Goal: Task Accomplishment & Management: Manage account settings

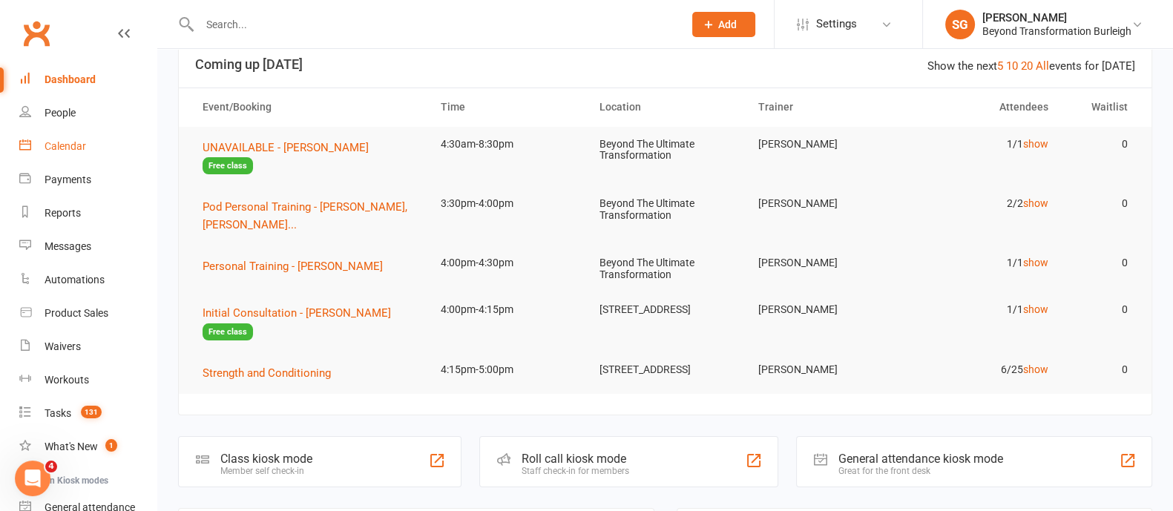
click at [63, 140] on div "Calendar" at bounding box center [66, 146] width 42 height 12
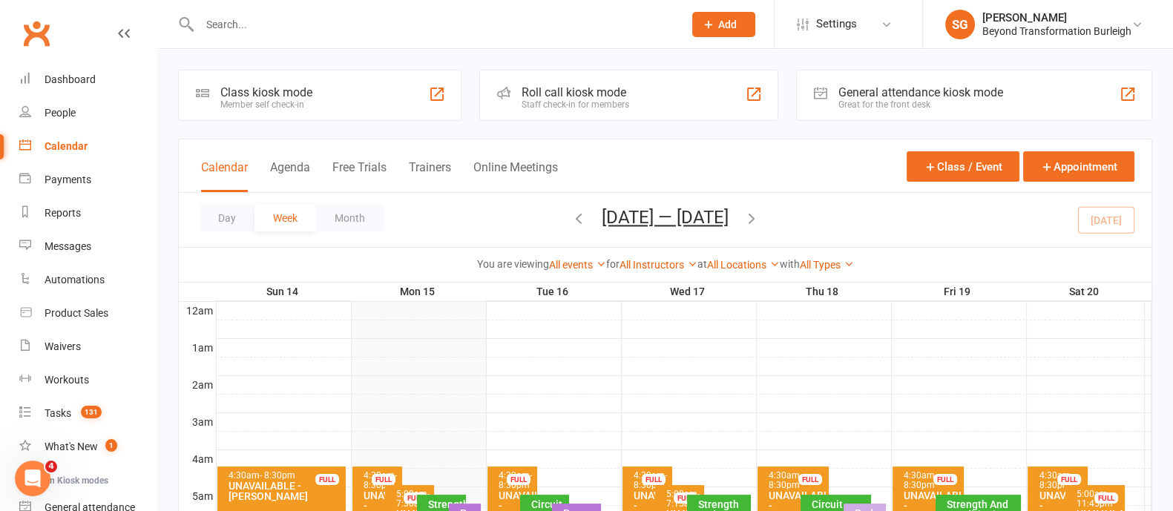
click at [754, 224] on icon "button" at bounding box center [751, 218] width 16 height 16
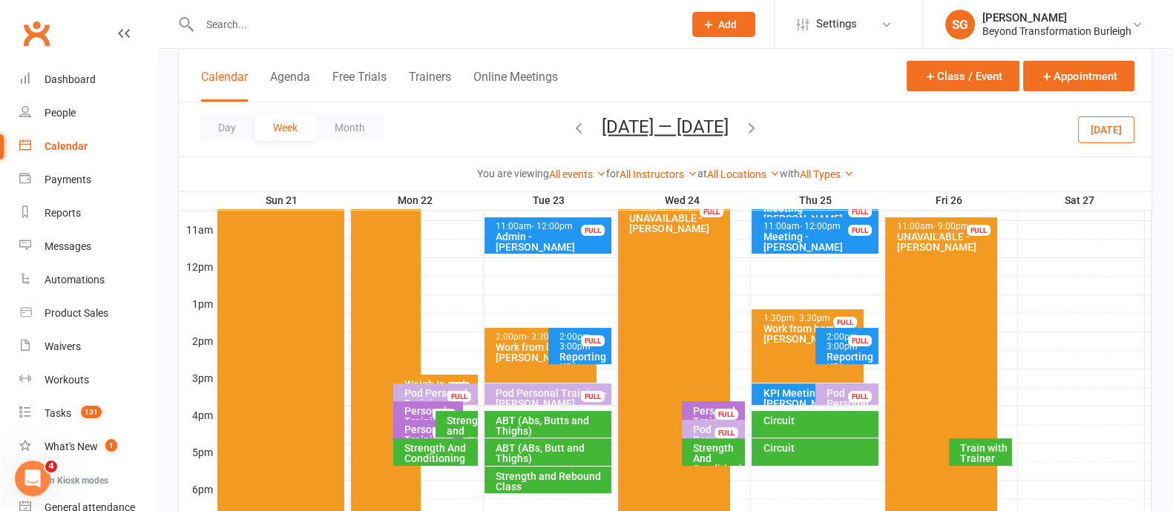
scroll to position [556, 0]
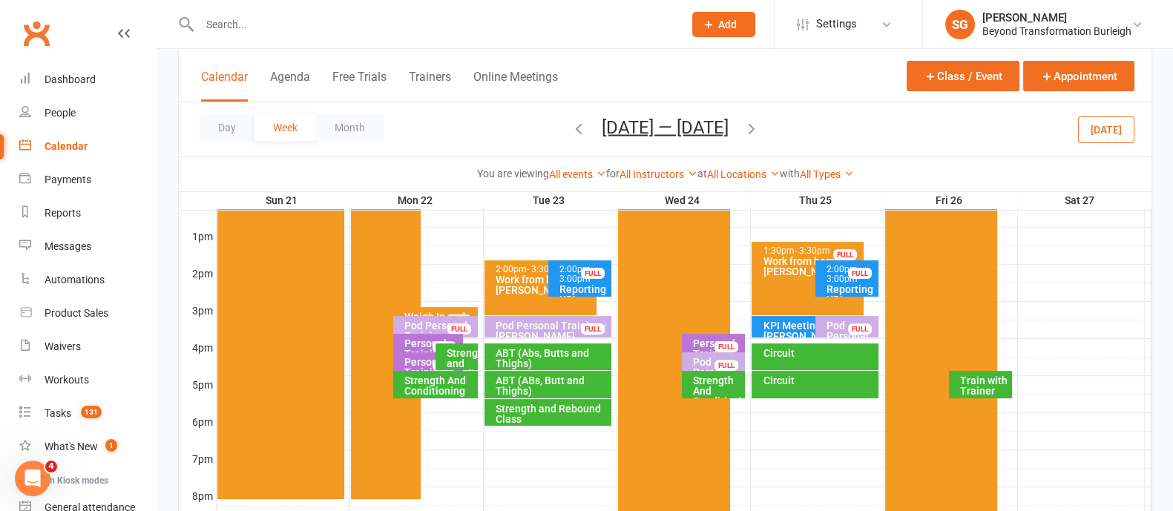
click at [423, 361] on div "Personal Training - [PERSON_NAME]" at bounding box center [431, 372] width 56 height 31
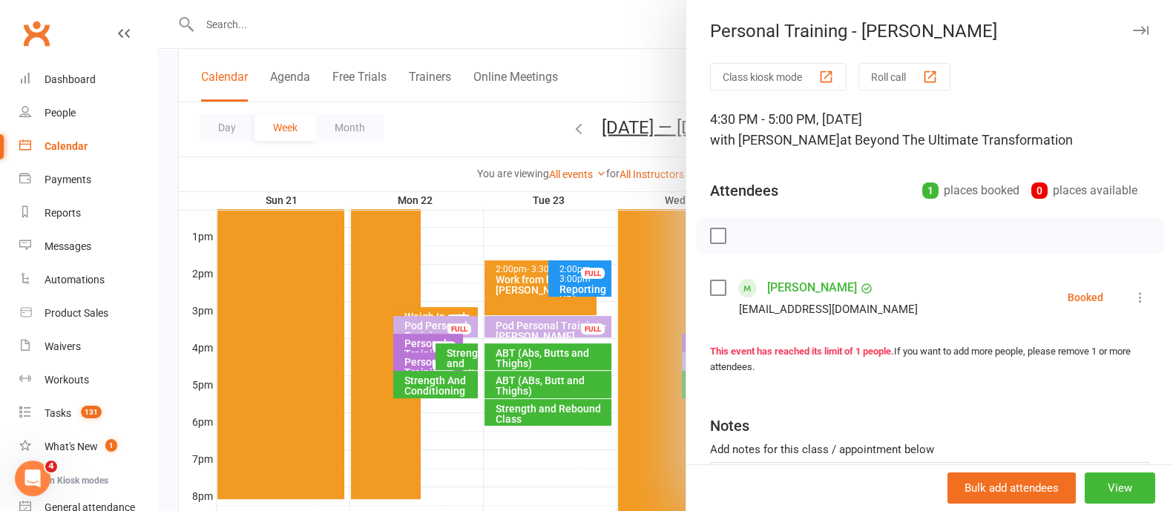
click at [1131, 24] on button "button" at bounding box center [1140, 31] width 18 height 18
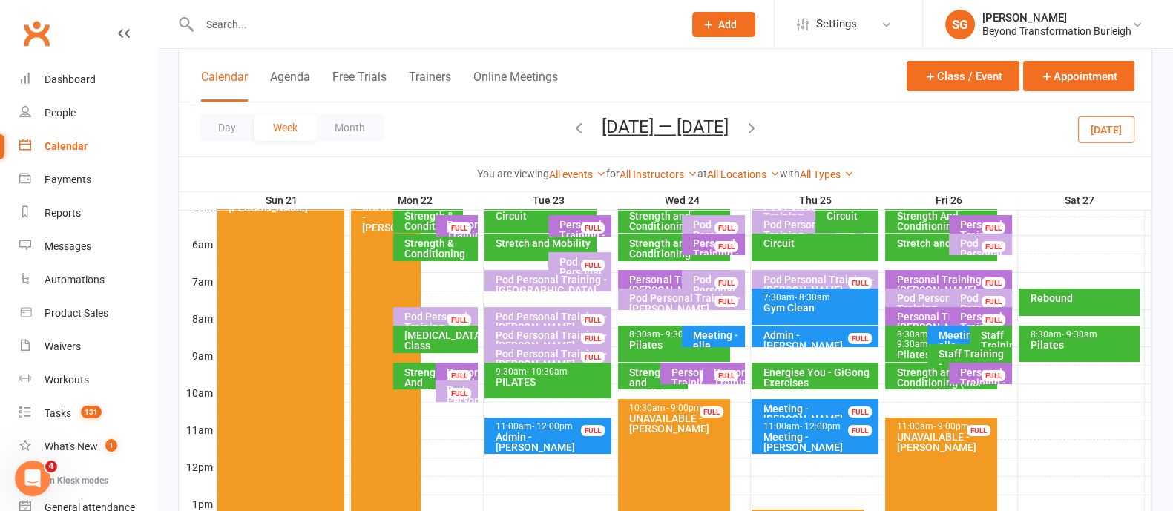
scroll to position [370, 0]
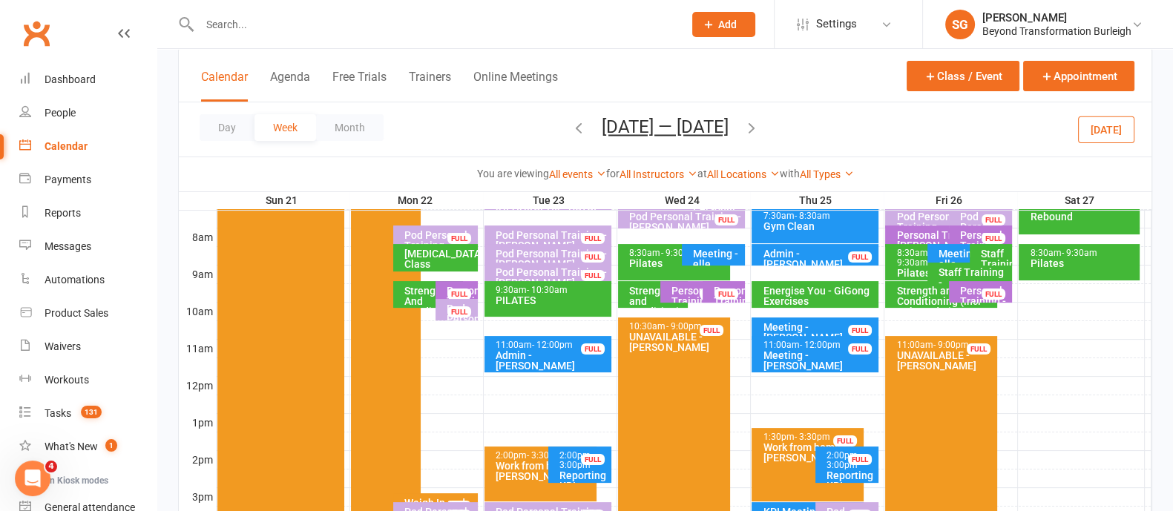
click at [450, 289] on div "FULL" at bounding box center [459, 294] width 24 height 11
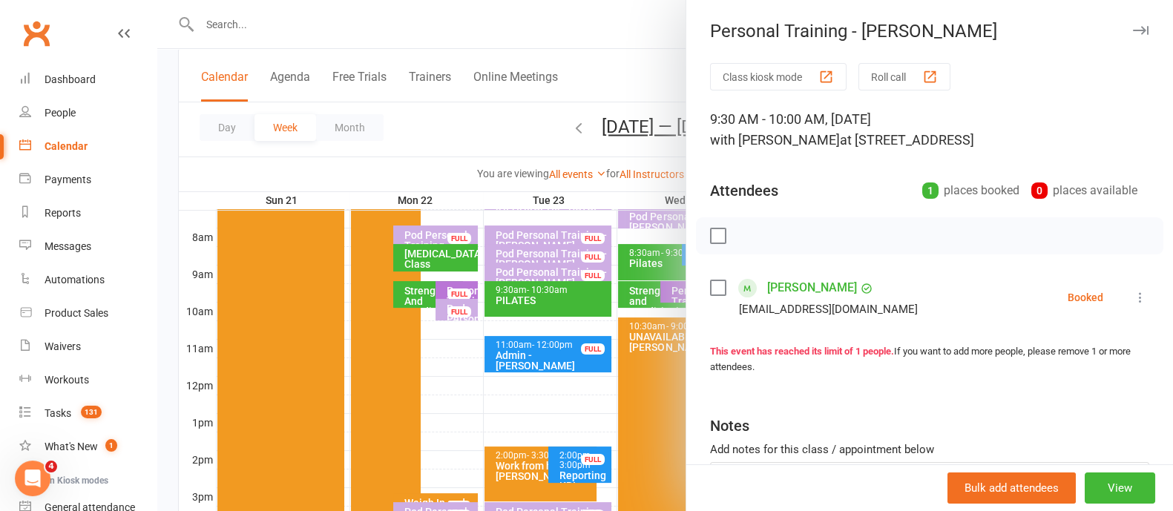
click at [1124, 24] on div "Personal Training - [PERSON_NAME]" at bounding box center [929, 31] width 487 height 21
click at [1133, 27] on icon "button" at bounding box center [1141, 30] width 16 height 9
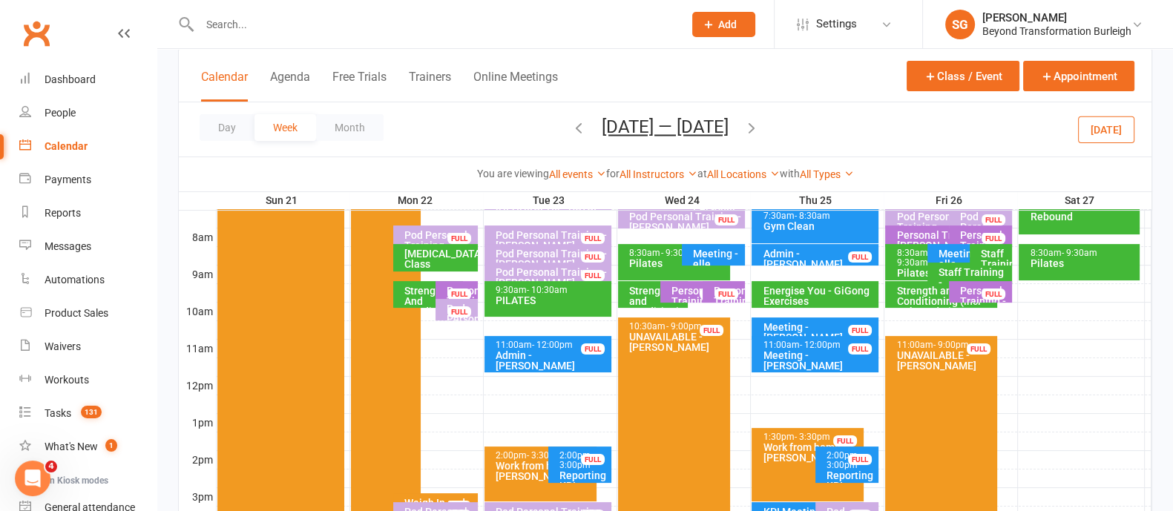
click at [972, 290] on div "Personal Training - [PERSON_NAME]" at bounding box center [984, 301] width 50 height 31
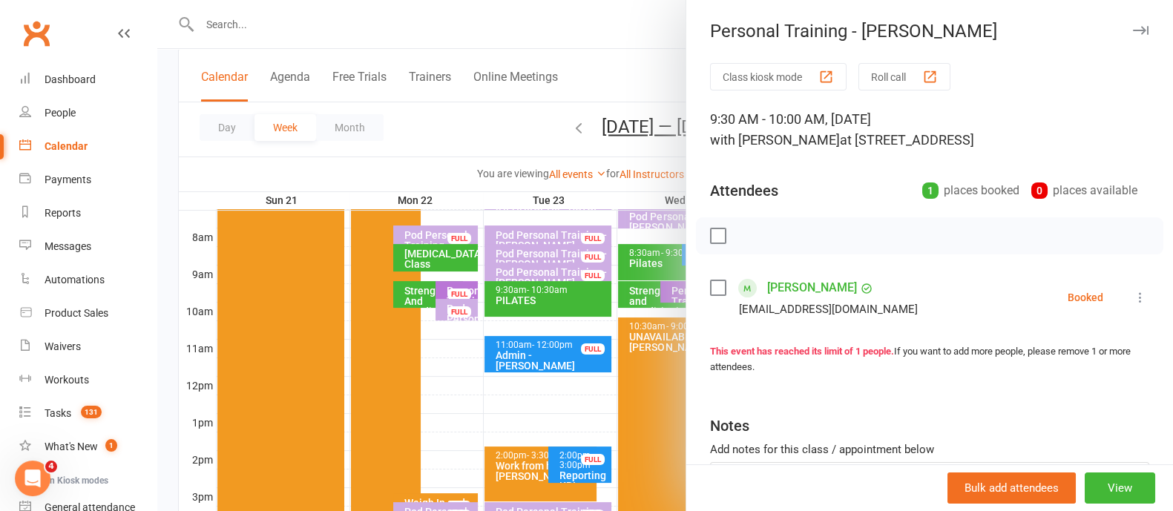
click at [1133, 33] on icon "button" at bounding box center [1141, 30] width 16 height 9
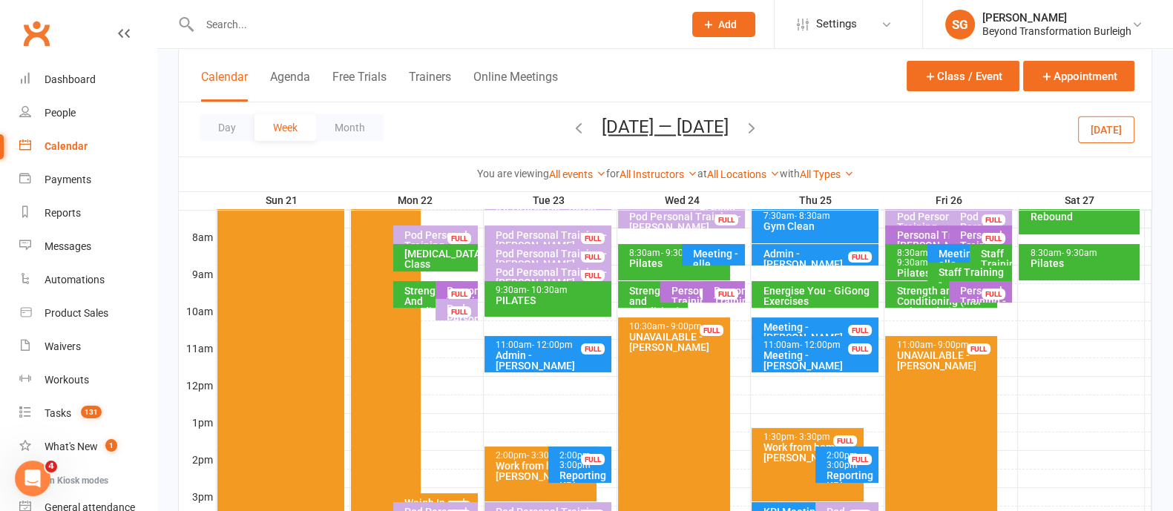
scroll to position [556, 0]
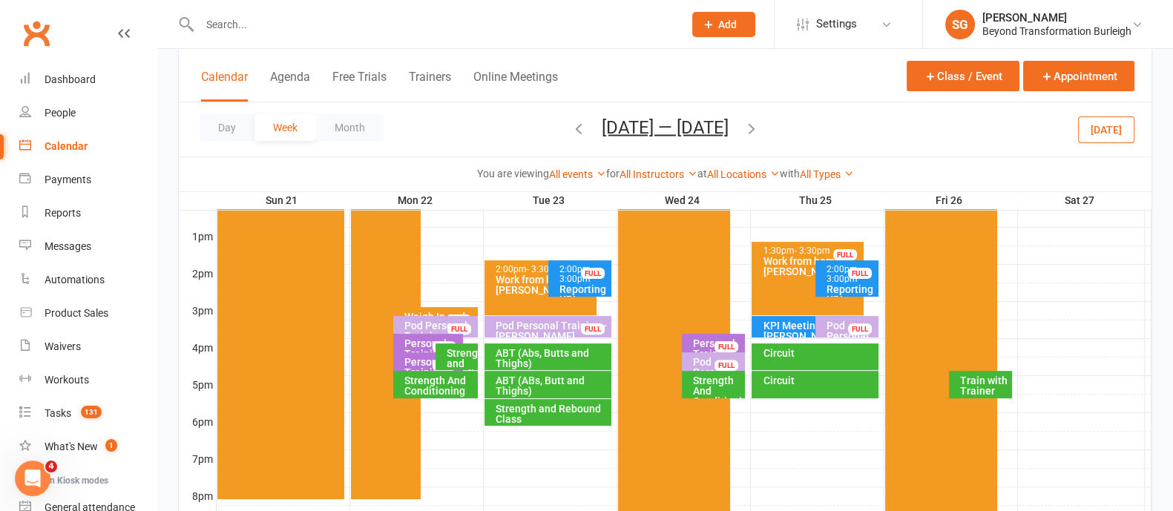
click at [415, 343] on div "Personal Training - [PERSON_NAME]" at bounding box center [431, 353] width 56 height 31
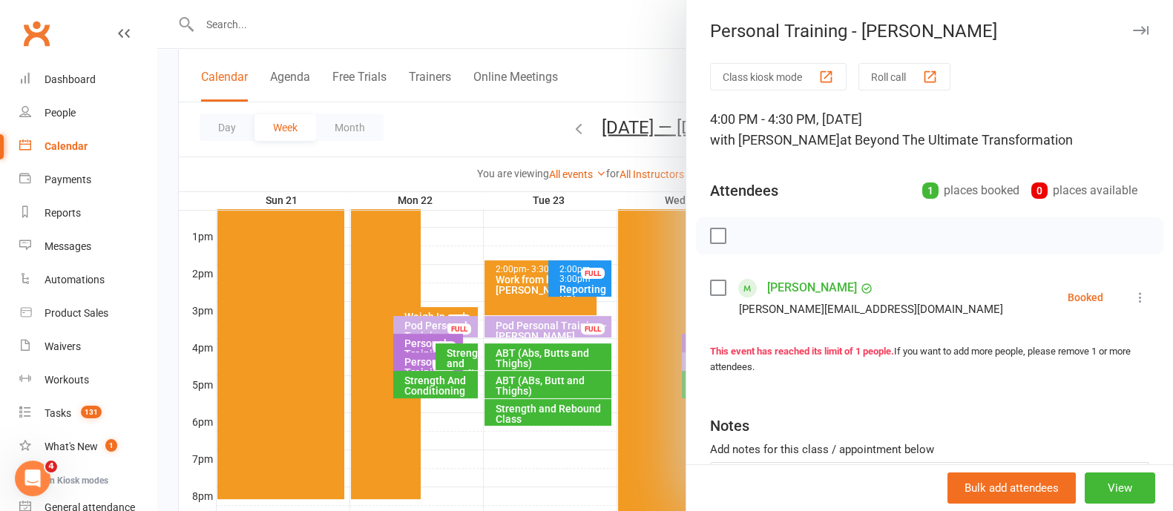
click at [493, 149] on div at bounding box center [664, 255] width 1015 height 511
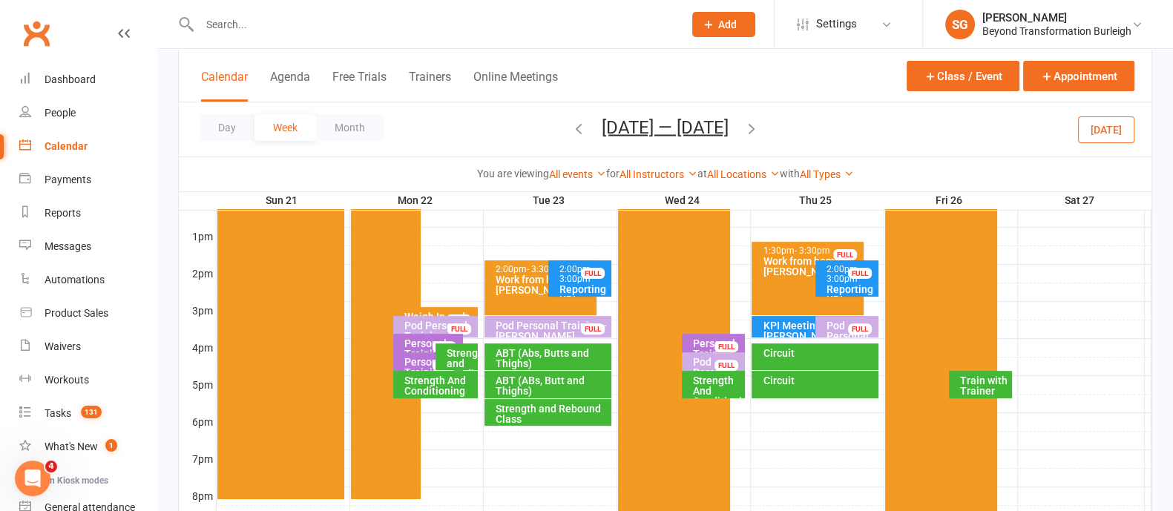
click at [697, 338] on div "Personal Training - [PERSON_NAME]" at bounding box center [717, 353] width 50 height 31
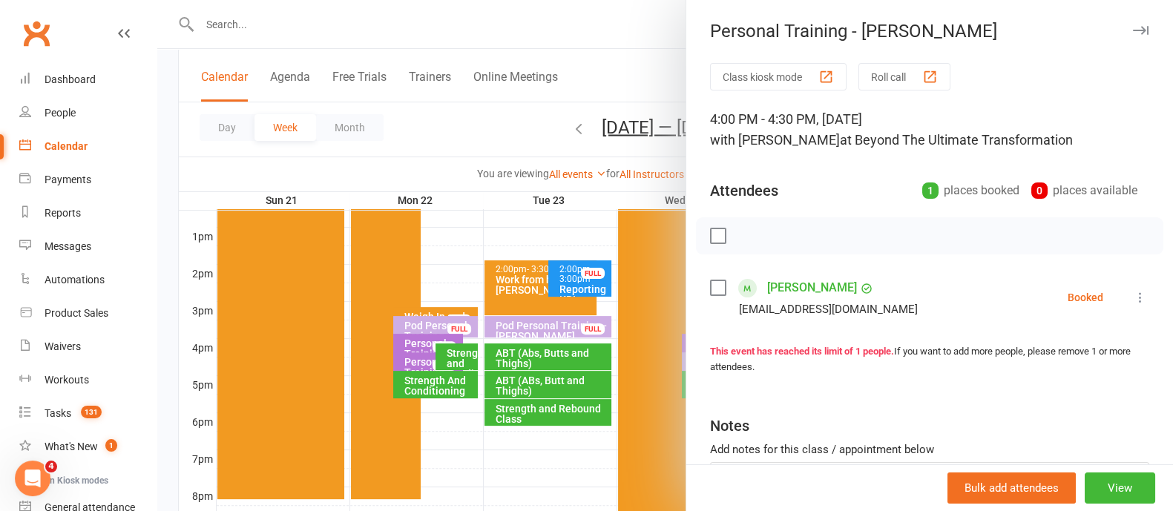
click at [1133, 27] on icon "button" at bounding box center [1141, 30] width 16 height 9
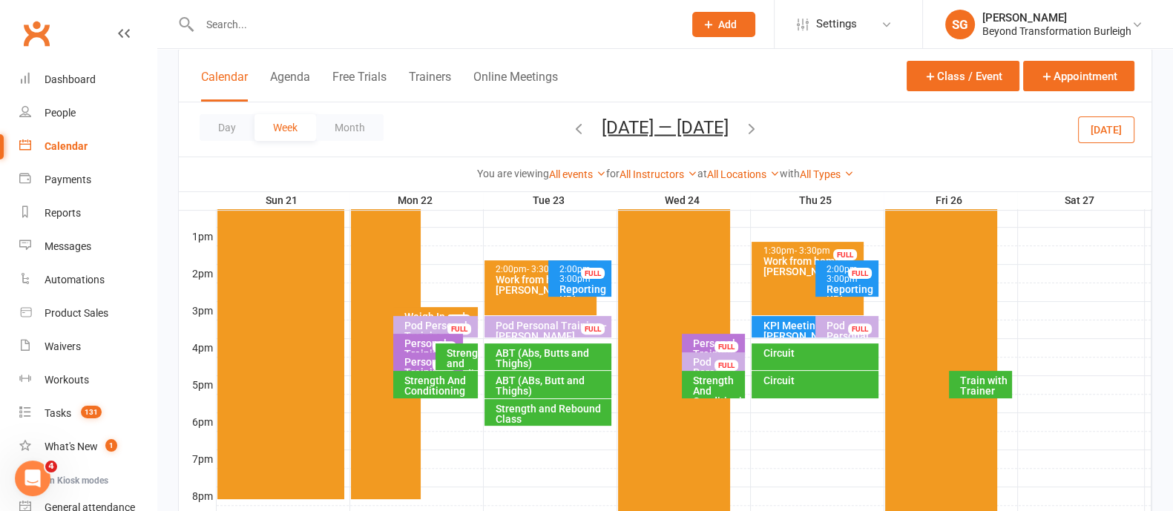
click at [834, 326] on div "Pod Personal Training - [PERSON_NAME], [PERSON_NAME]" at bounding box center [851, 346] width 50 height 52
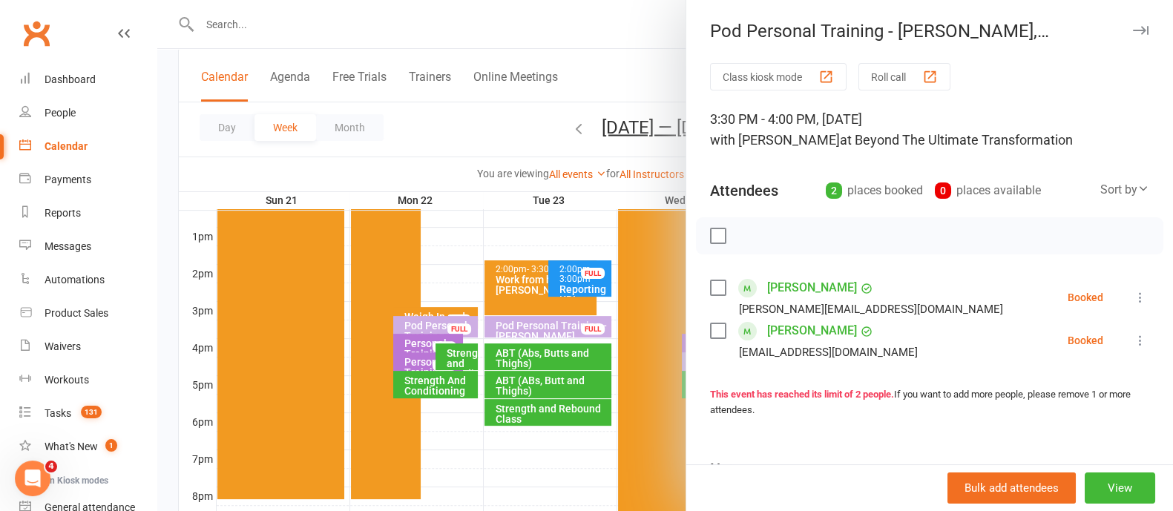
click at [1133, 33] on icon "button" at bounding box center [1141, 30] width 16 height 9
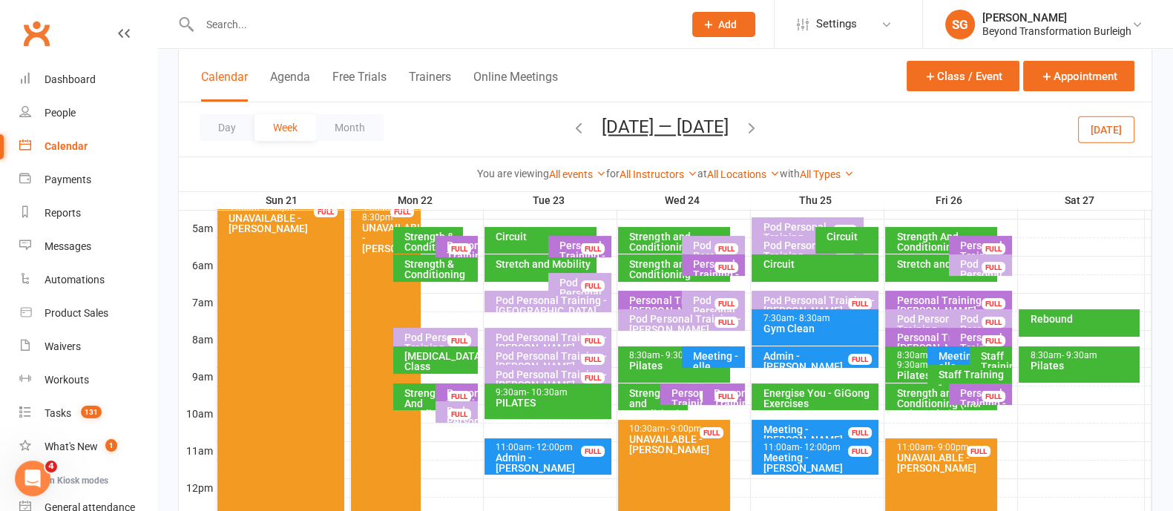
scroll to position [185, 0]
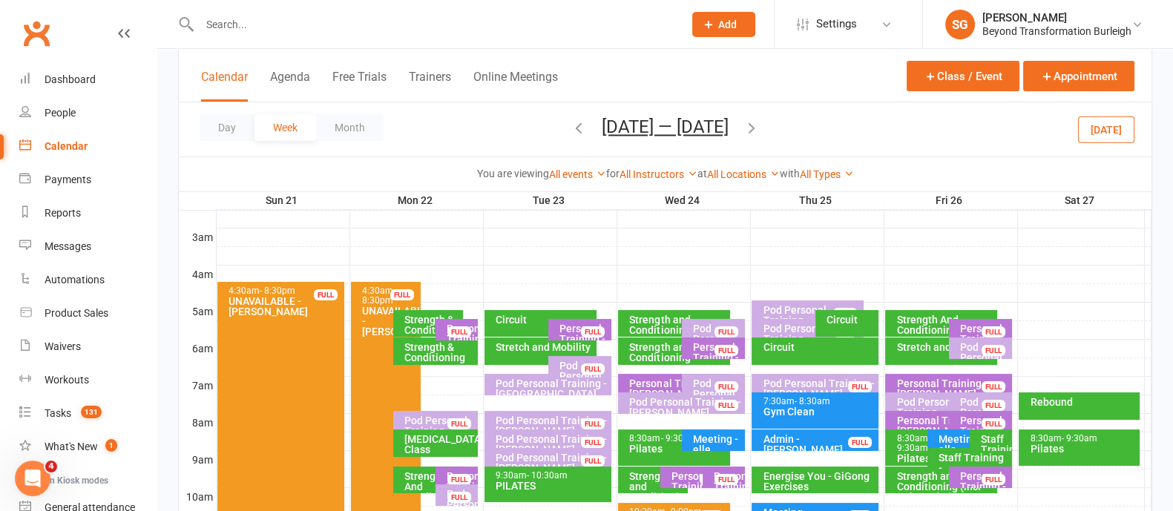
click at [567, 324] on div "Personal Training - [PERSON_NAME]" at bounding box center [584, 338] width 50 height 31
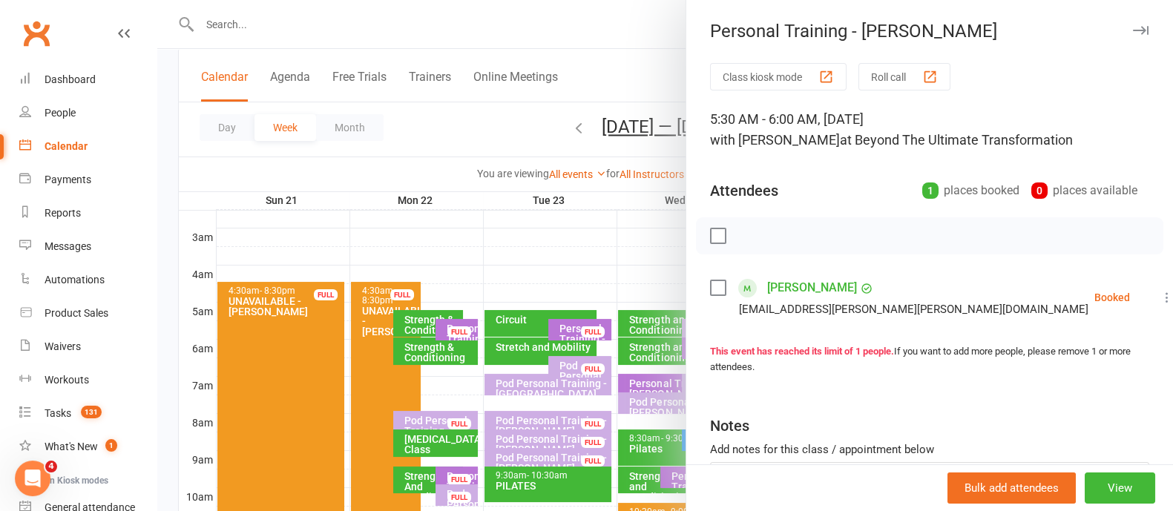
click at [1133, 26] on icon "button" at bounding box center [1141, 30] width 16 height 9
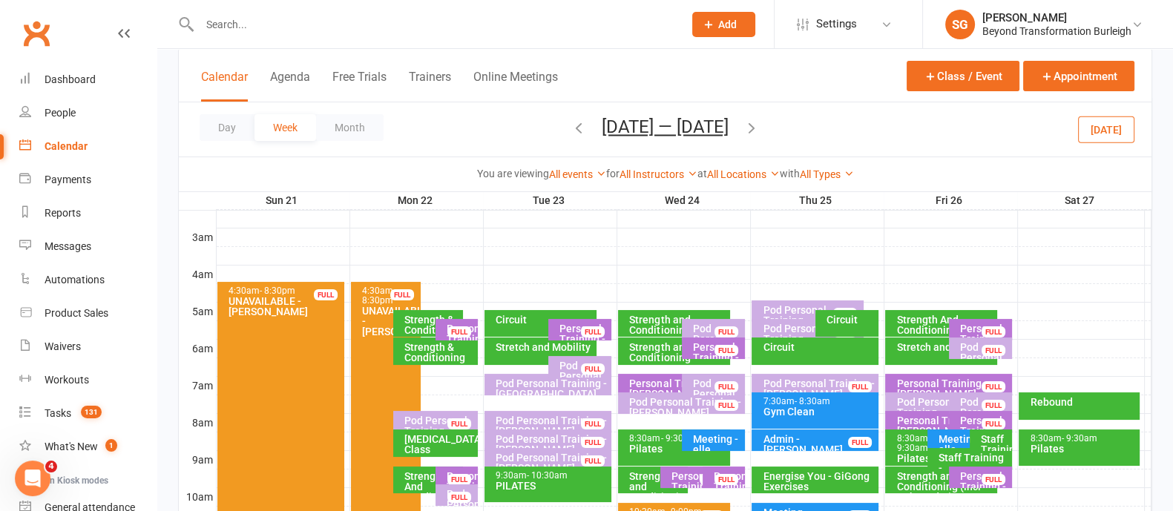
drag, startPoint x: 571, startPoint y: 131, endPoint x: 613, endPoint y: 145, distance: 44.6
click at [572, 131] on icon "button" at bounding box center [578, 127] width 16 height 16
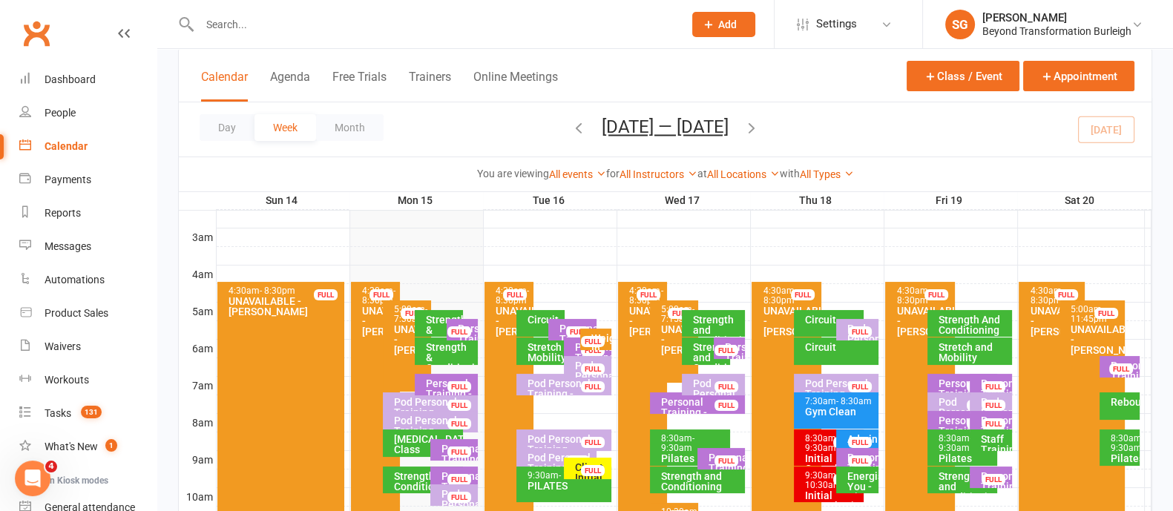
click at [601, 333] on div "Weigh In and Measurements - [PERSON_NAME]" at bounding box center [599, 364] width 19 height 62
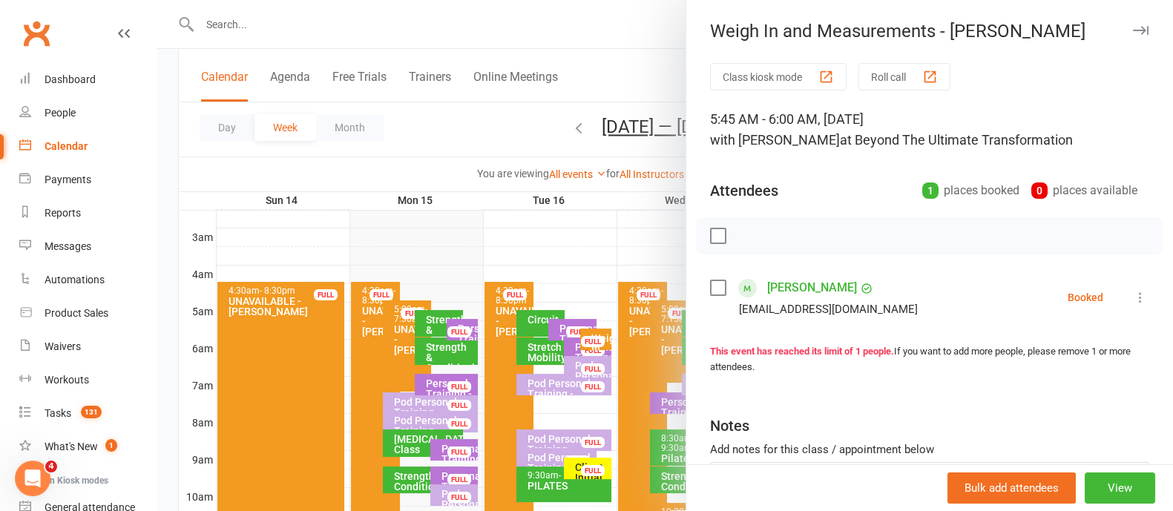
click at [1133, 27] on icon "button" at bounding box center [1141, 30] width 16 height 9
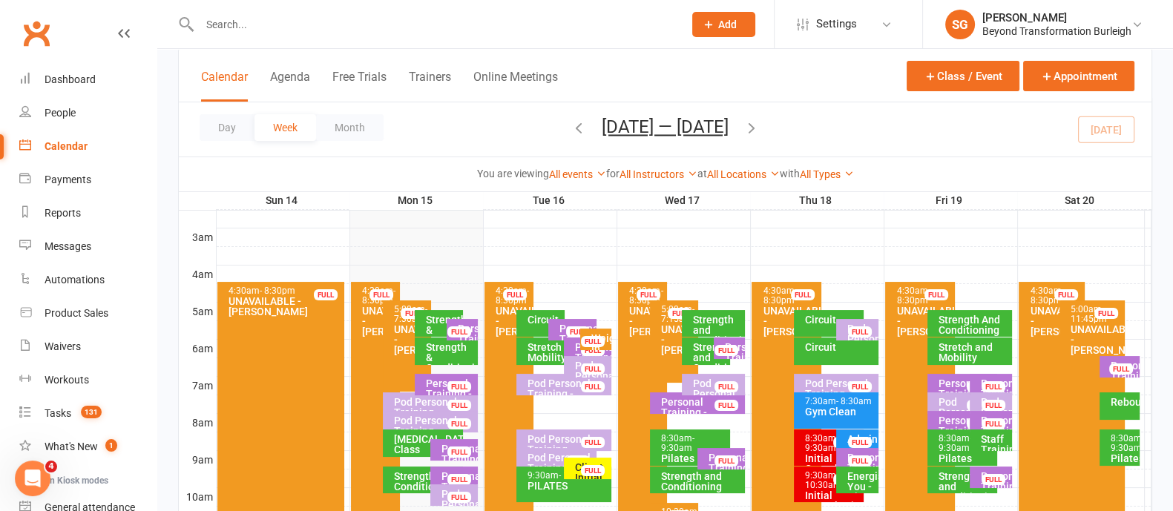
click at [533, 321] on div "Circuit" at bounding box center [544, 319] width 35 height 10
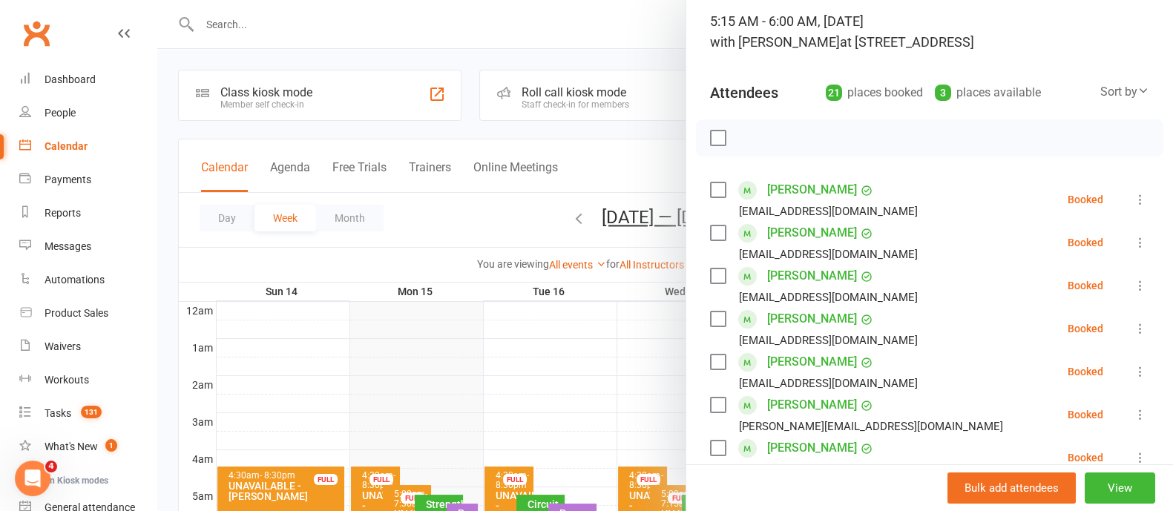
scroll to position [0, 0]
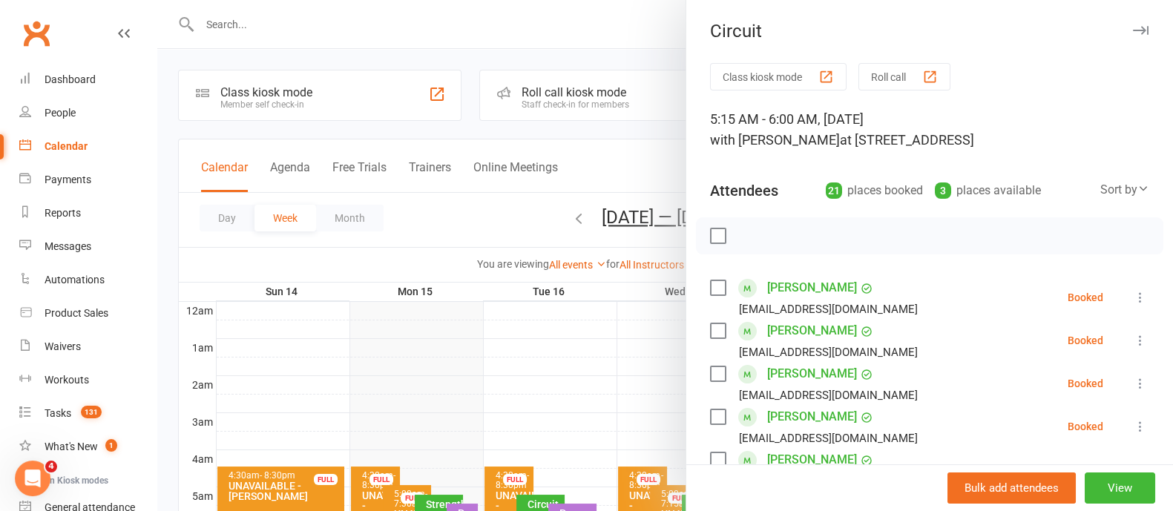
click at [1133, 30] on icon "button" at bounding box center [1141, 30] width 16 height 9
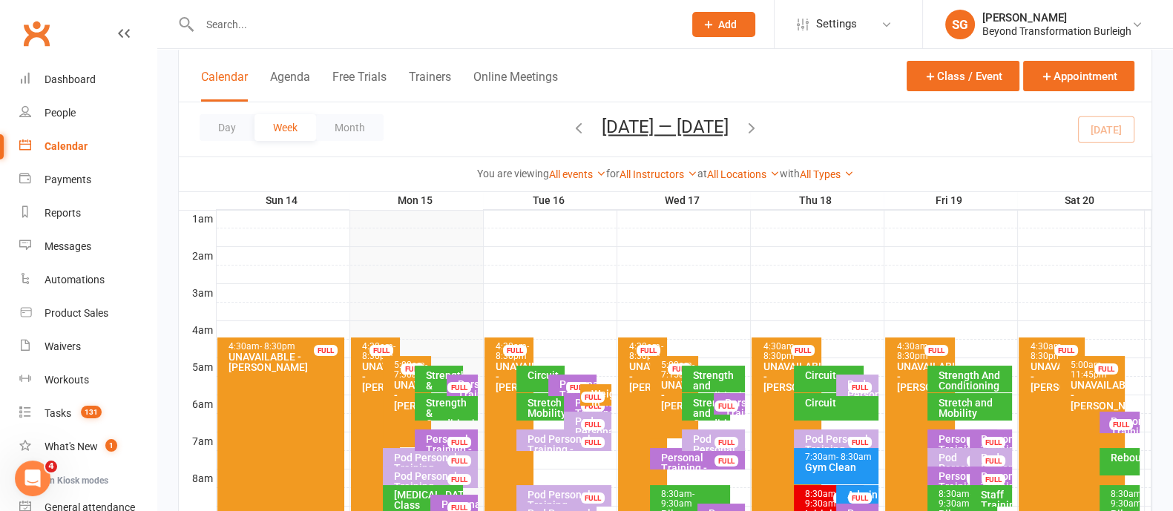
scroll to position [185, 0]
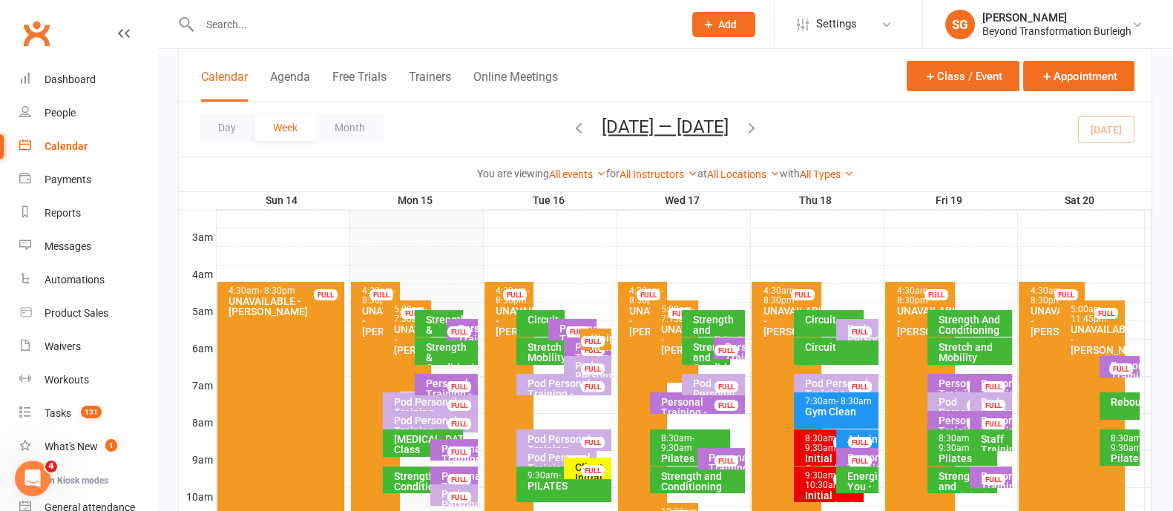
click at [436, 322] on div "Strength & Conditioning" at bounding box center [442, 329] width 35 height 31
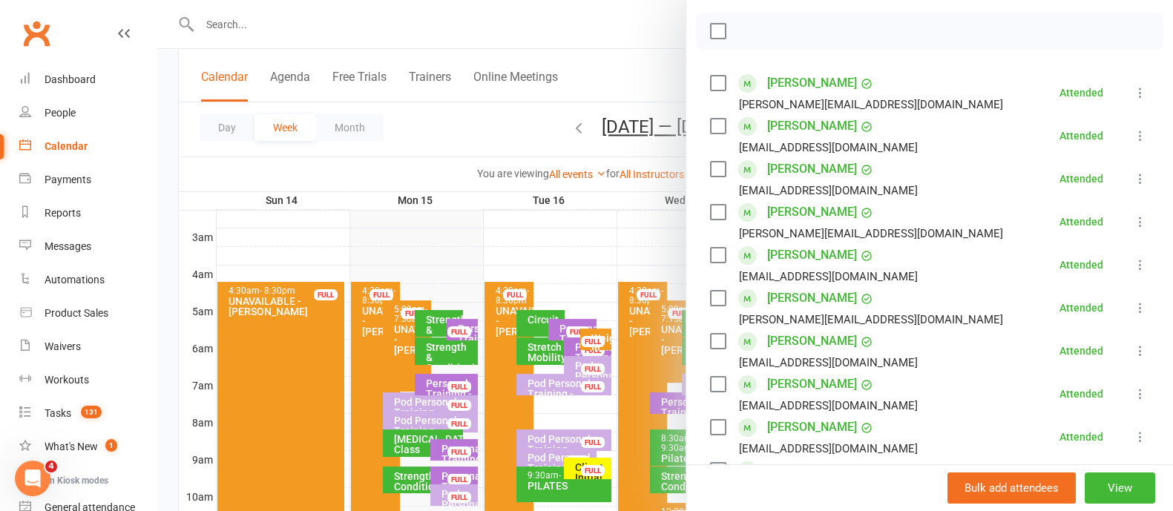
scroll to position [0, 0]
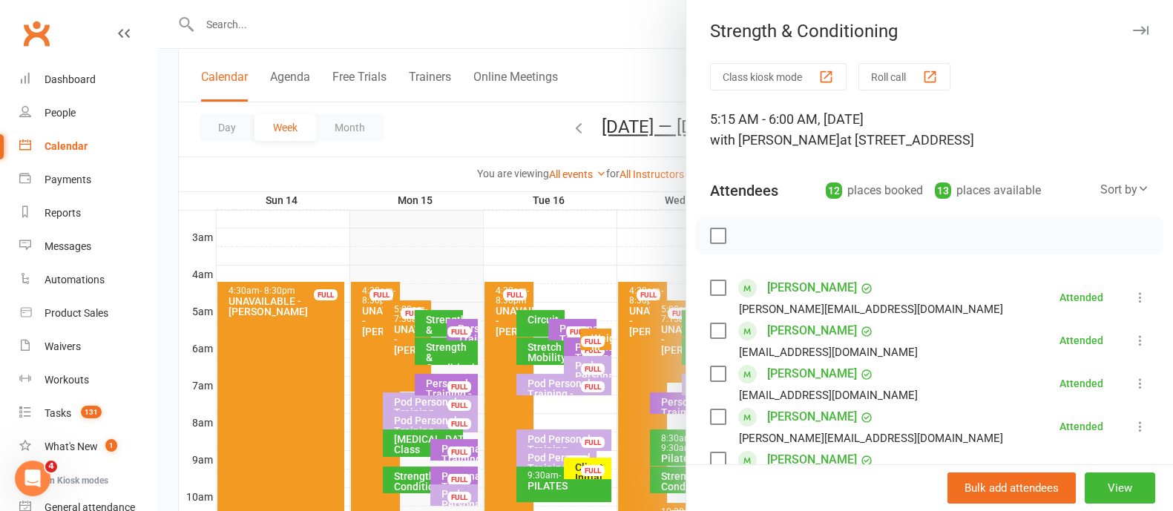
click at [1133, 32] on icon "button" at bounding box center [1141, 30] width 16 height 9
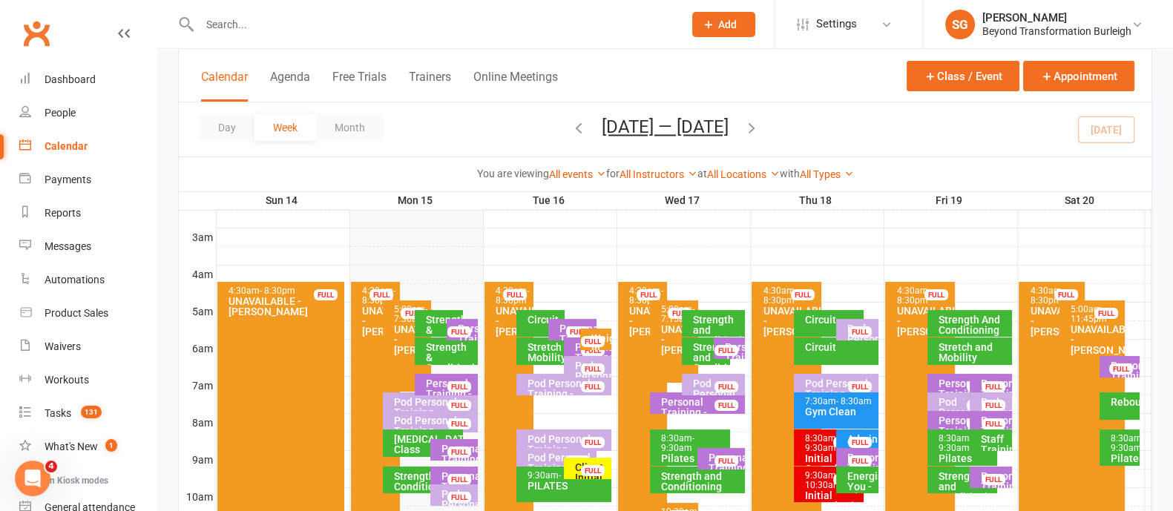
click at [442, 342] on div "Strength & Conditioning" at bounding box center [450, 357] width 50 height 31
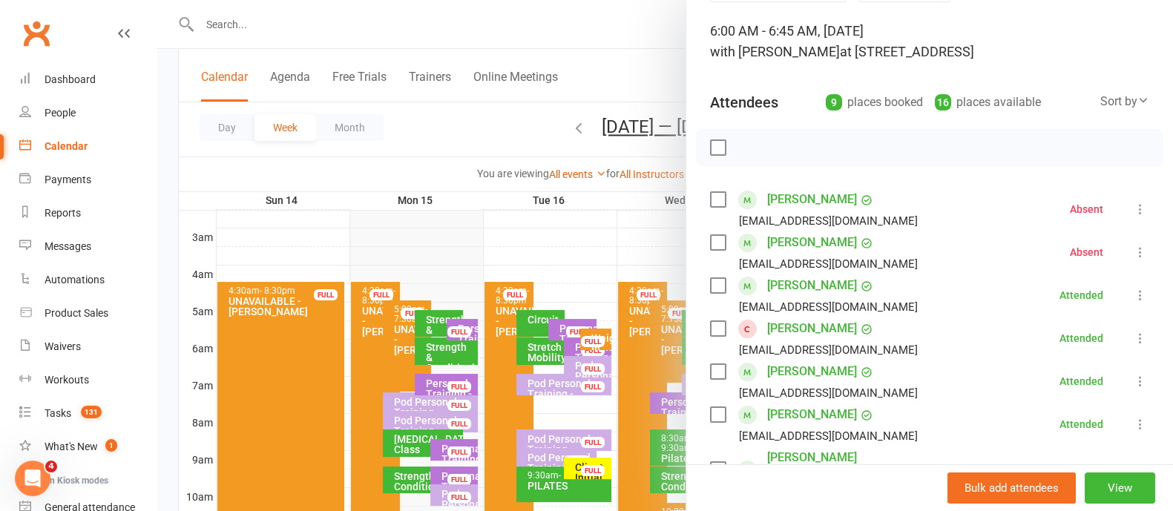
scroll to position [185, 0]
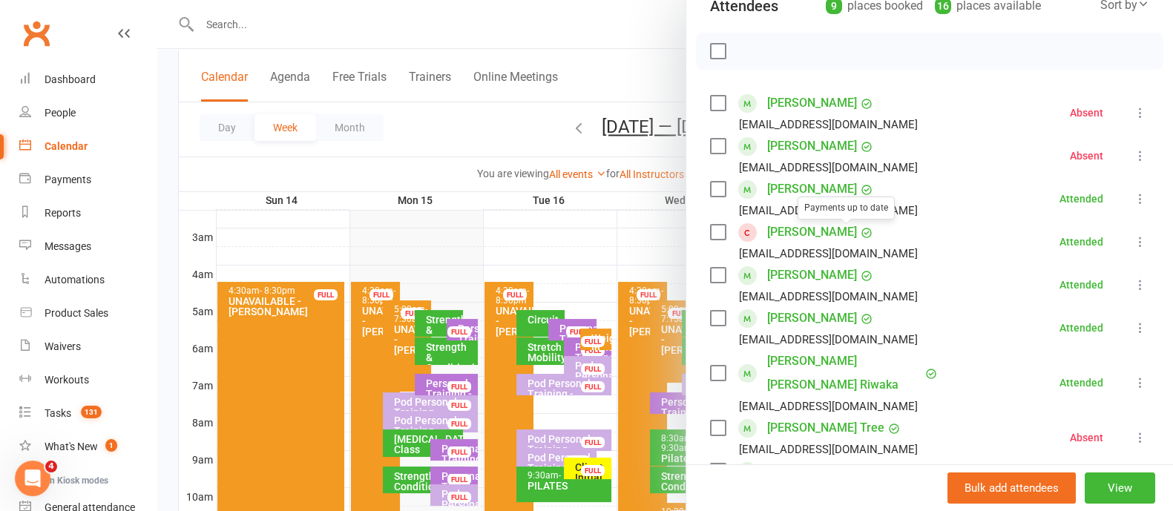
drag, startPoint x: 800, startPoint y: 236, endPoint x: 823, endPoint y: 231, distance: 23.4
click at [800, 236] on link "[PERSON_NAME]" at bounding box center [812, 232] width 90 height 24
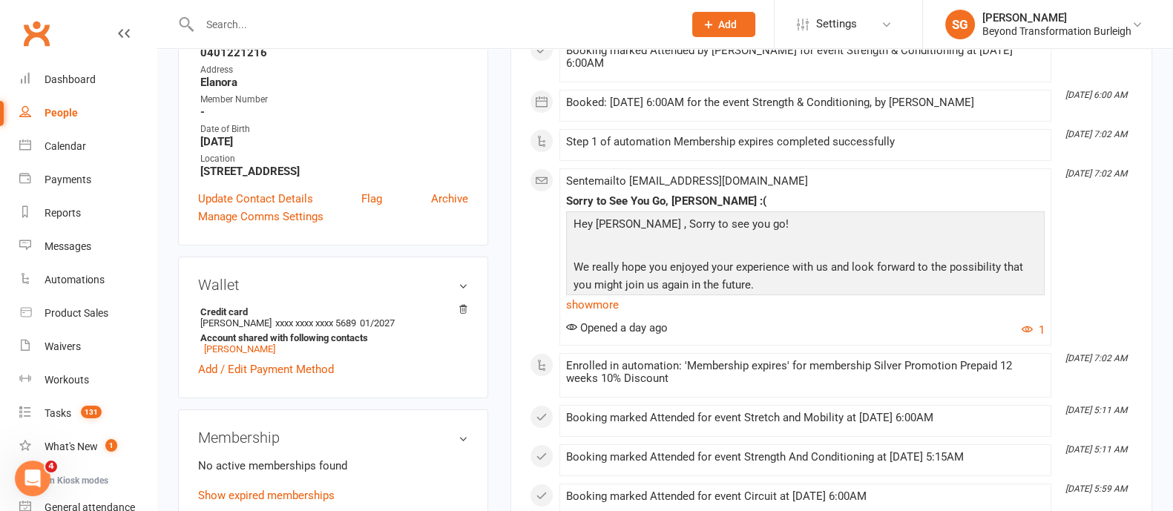
scroll to position [370, 0]
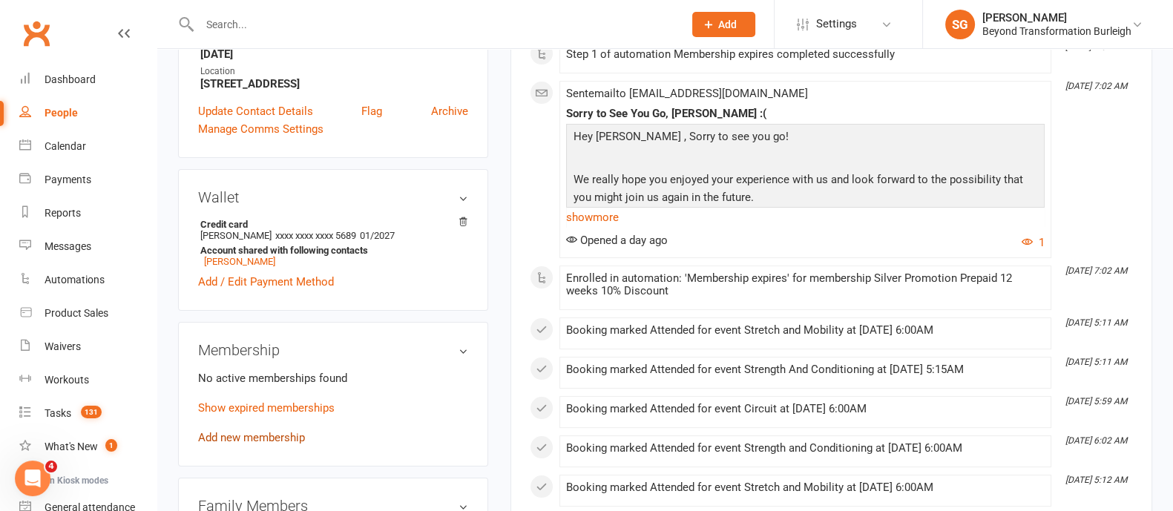
click at [279, 433] on link "Add new membership" at bounding box center [251, 437] width 107 height 13
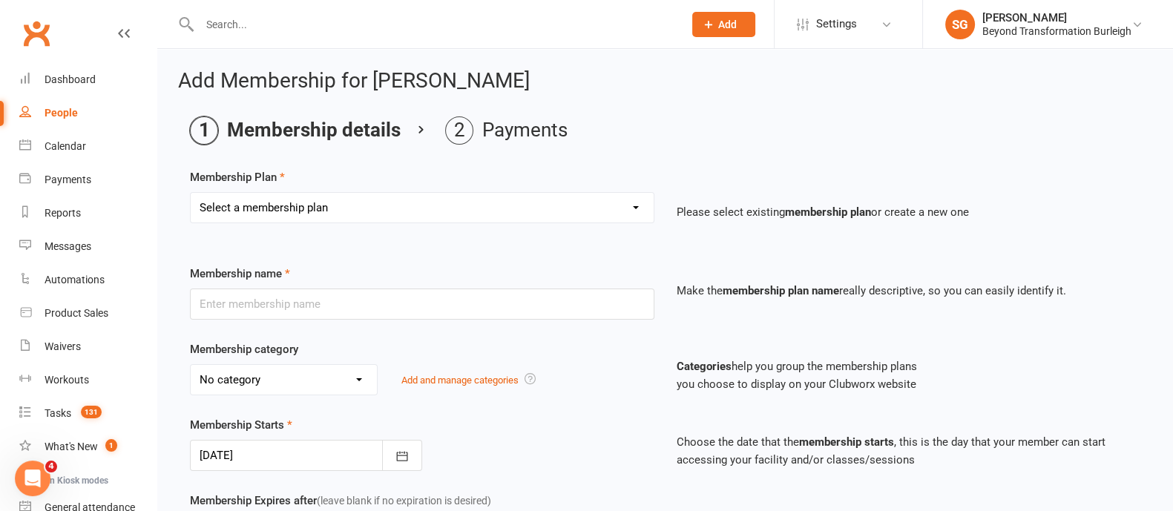
click at [360, 208] on select "Select a membership plan Create new Membership Plan 14 Day Shred (INTRO OFFER) …" at bounding box center [422, 208] width 463 height 30
select select "33"
click at [191, 193] on select "Select a membership plan Create new Membership Plan 14 Day Shred (INTRO OFFER) …" at bounding box center [422, 208] width 463 height 30
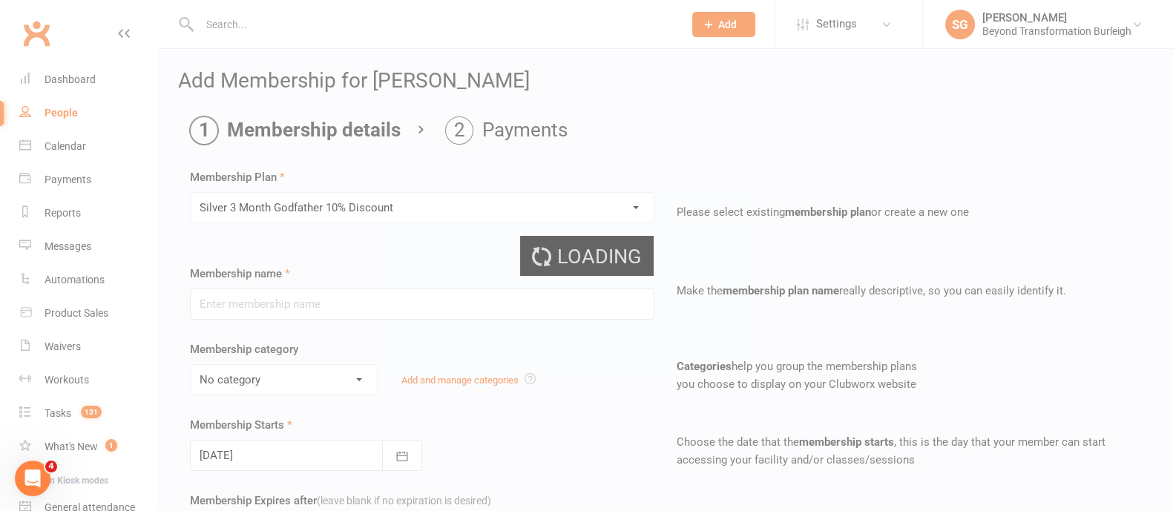
type input "Silver 3 Month Godfather 10% Discount"
select select "5"
type input "3"
select select "2"
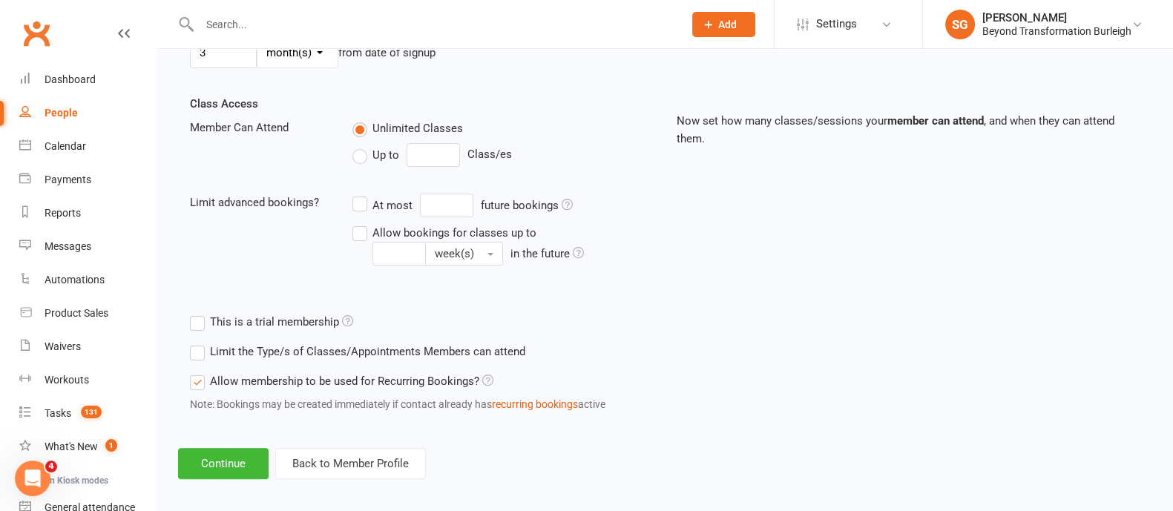
scroll to position [486, 0]
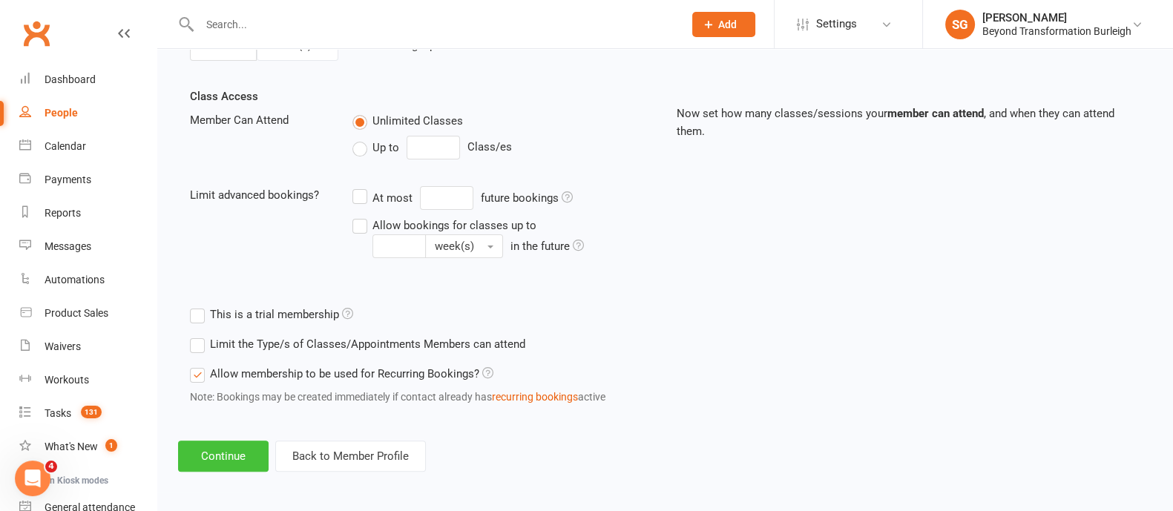
click at [221, 449] on button "Continue" at bounding box center [223, 456] width 90 height 31
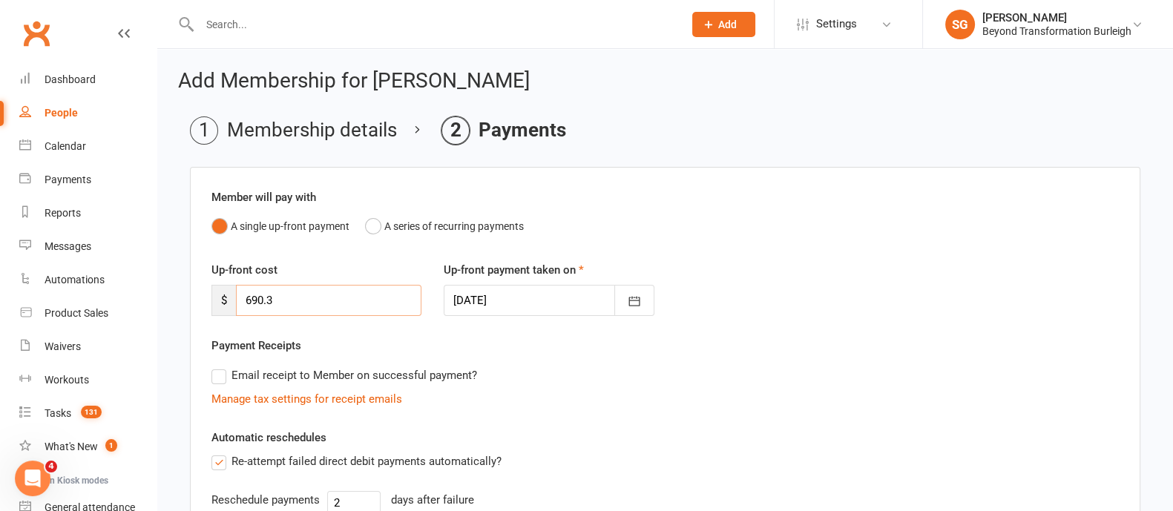
click at [356, 307] on input "690.3" at bounding box center [328, 300] width 185 height 31
type input "6"
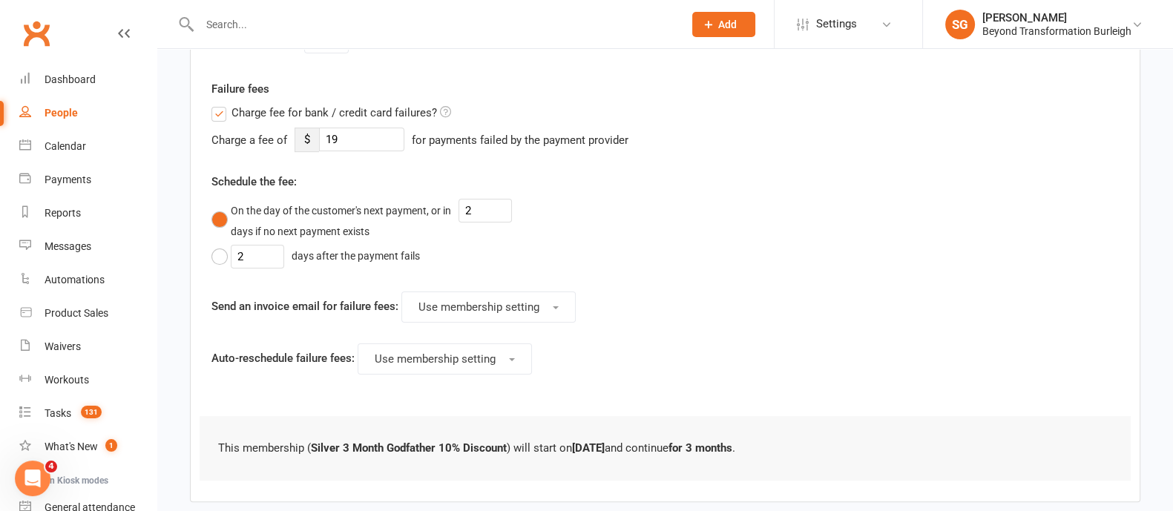
scroll to position [567, 0]
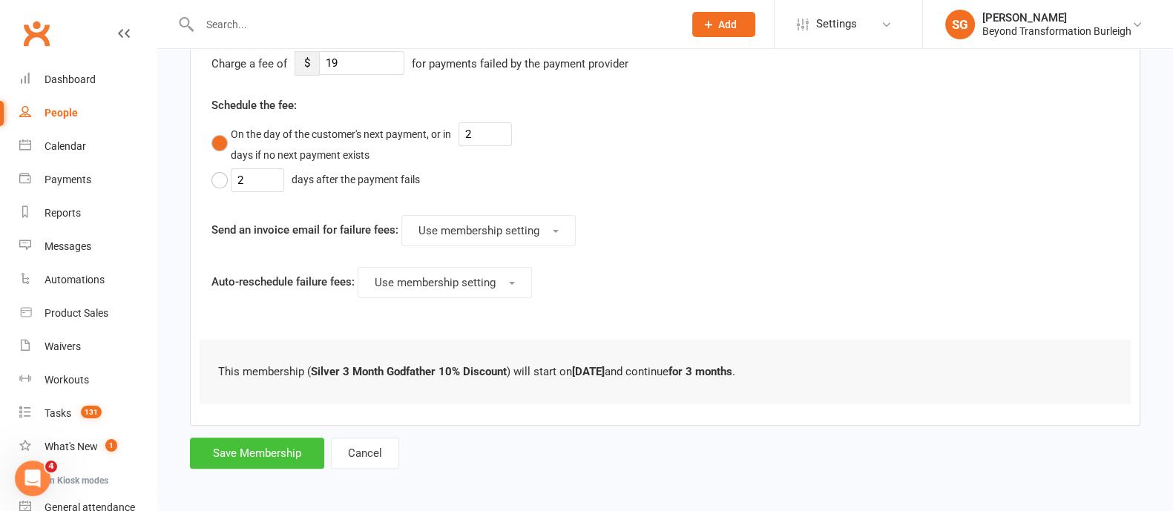
click at [287, 449] on button "Save Membership" at bounding box center [257, 453] width 134 height 31
type input "0"
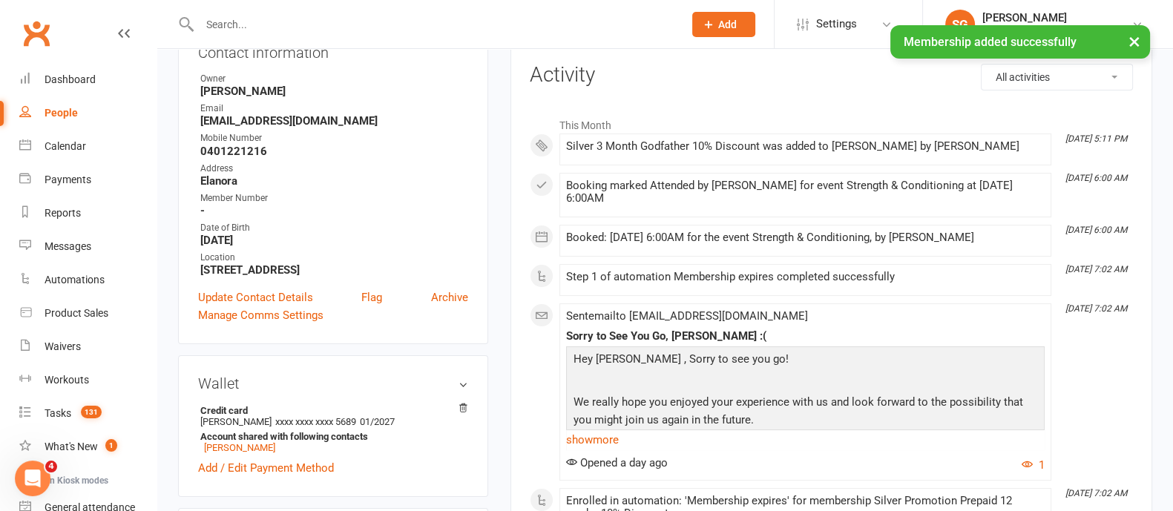
scroll to position [370, 0]
